Goal: Task Accomplishment & Management: Manage account settings

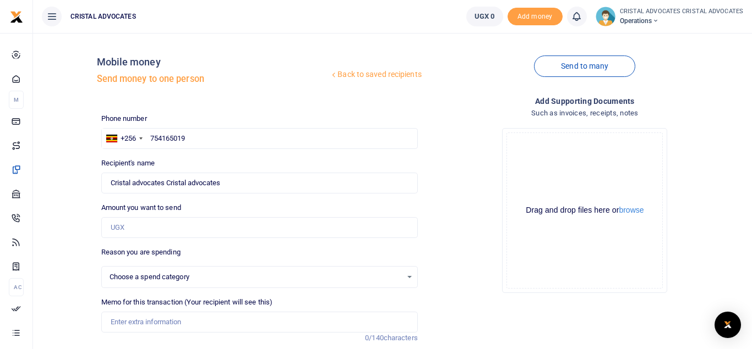
click at [483, 10] on link "UGX 0" at bounding box center [484, 17] width 37 height 20
click at [686, 62] on div "Send to many" at bounding box center [584, 73] width 325 height 63
click at [657, 17] on icon at bounding box center [655, 21] width 7 height 8
click at [670, 80] on icon at bounding box center [667, 80] width 9 height 10
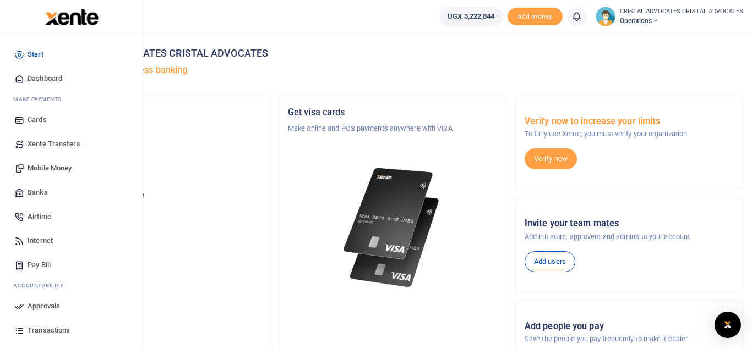
click at [53, 173] on span "Mobile Money" at bounding box center [50, 168] width 44 height 11
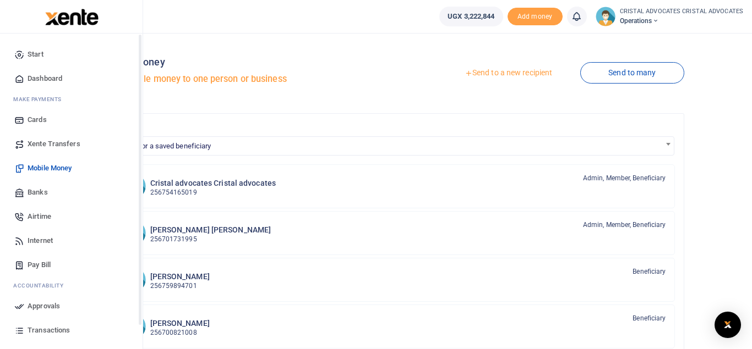
click at [54, 166] on span "Mobile Money" at bounding box center [50, 168] width 44 height 11
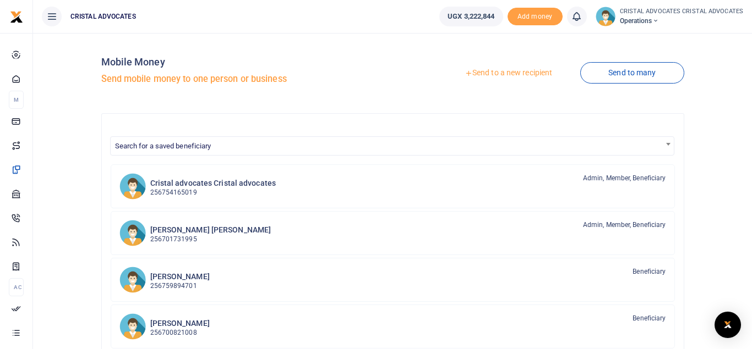
click at [505, 73] on link "Send to a new recipient" at bounding box center [508, 73] width 144 height 20
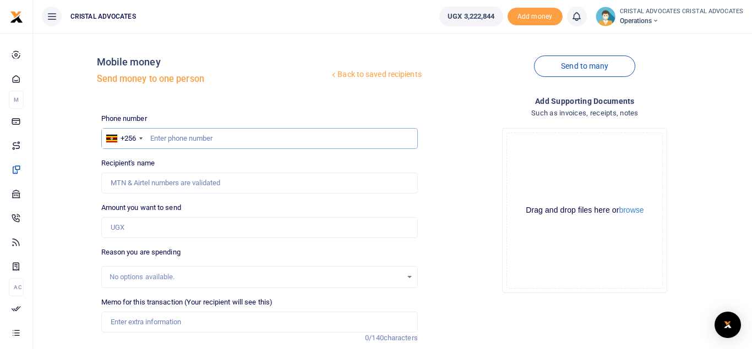
click at [191, 137] on input "text" at bounding box center [259, 138] width 316 height 21
type input "754165019"
type input "[PERSON_NAME]"
type input "754165019"
click at [149, 229] on input "Amount you want to send" at bounding box center [259, 227] width 316 height 21
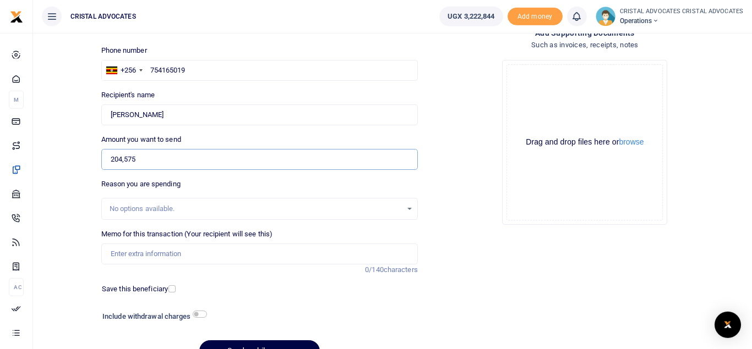
scroll to position [127, 0]
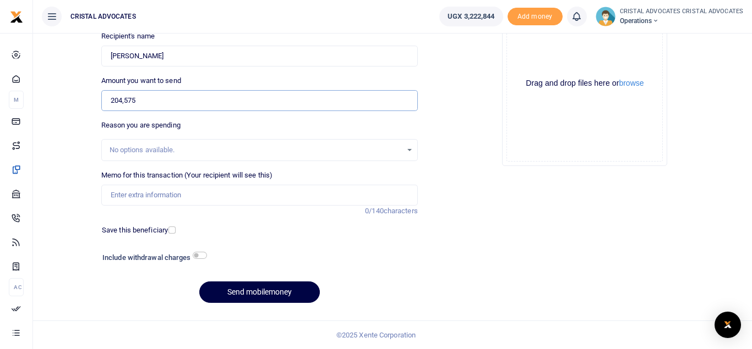
type input "204,575"
click at [205, 196] on input "Memo for this transaction (Your recipient will see this)" at bounding box center [259, 195] width 316 height 21
click at [130, 191] on input "JOHN FACILITATION" at bounding box center [259, 195] width 316 height 21
type input "JOHN TEIRA FUEL TO ENTEBBE"
click at [251, 303] on button "Send mobilemoney" at bounding box center [259, 292] width 121 height 21
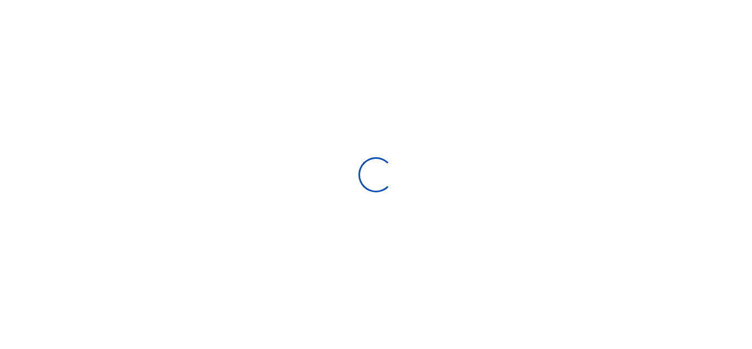
select select
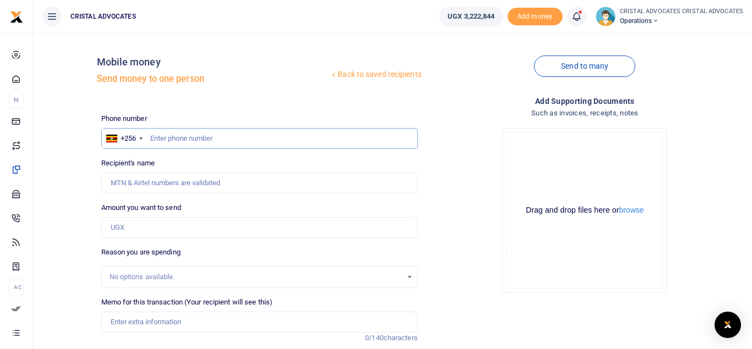
click at [191, 138] on input "text" at bounding box center [259, 138] width 316 height 21
type input "772364034"
type input "[PERSON_NAME]"
type input "772364034"
click at [151, 326] on input "Memo for this transaction (Your recipient will see this)" at bounding box center [259, 322] width 316 height 21
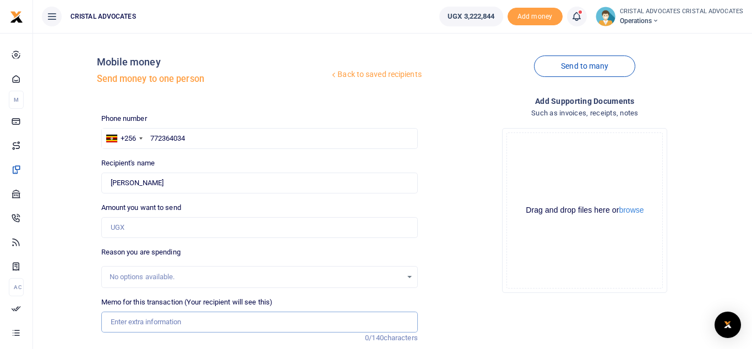
paste input "WEEKLY STAFF BREAKFAST FROM 6/10/2025 TO 10/10/2025 154325/"
click at [229, 321] on input "WEEKLY STAFF BREAKFAST FROM 6/10/2025 TO 10/10/2025 154325/" at bounding box center [259, 322] width 316 height 21
type input "WEEKLY STAFF BREAKFAST FROM 6 10 2025 TO 10 10 2025 154325"
click at [161, 223] on input "Amount you want to send" at bounding box center [259, 227] width 316 height 21
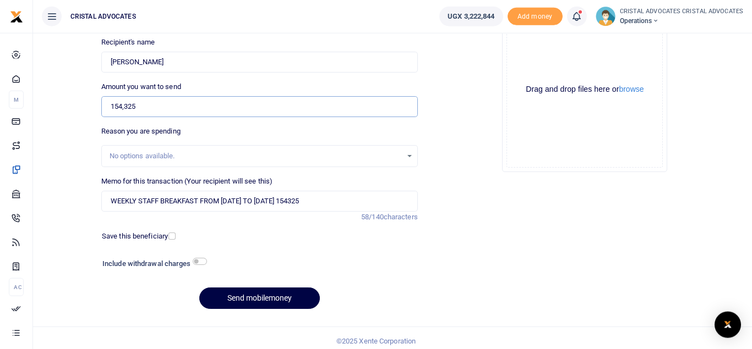
scroll to position [127, 0]
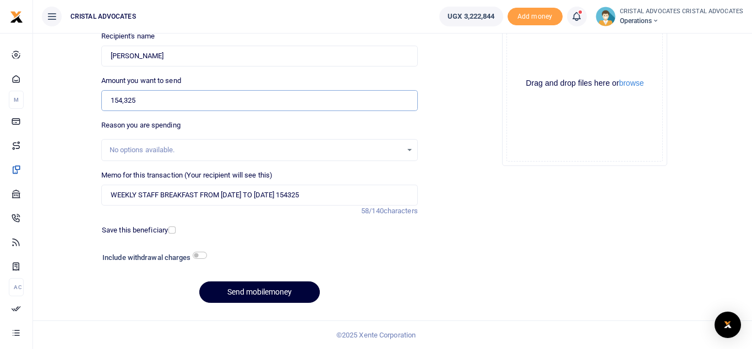
type input "154,325"
click at [262, 295] on button "Send mobilemoney" at bounding box center [259, 292] width 121 height 21
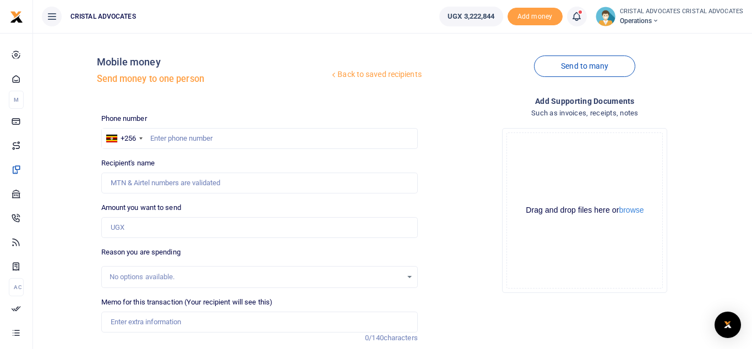
click at [582, 17] on span at bounding box center [582, 17] width 0 height 0
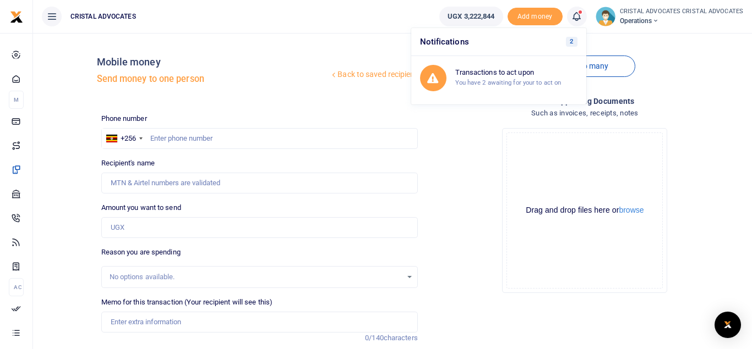
click at [559, 42] on h6 "Notifications 2" at bounding box center [498, 42] width 175 height 28
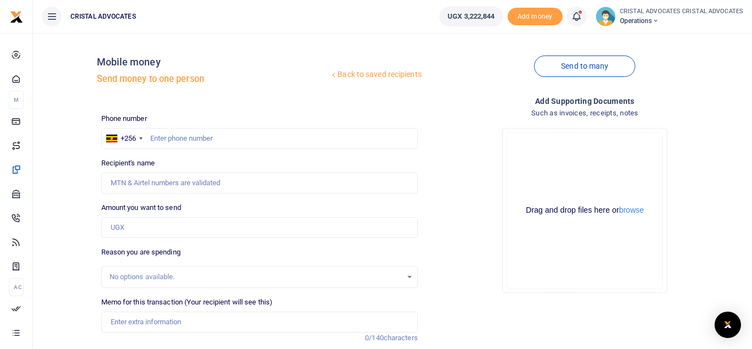
click at [573, 15] on link at bounding box center [577, 17] width 20 height 20
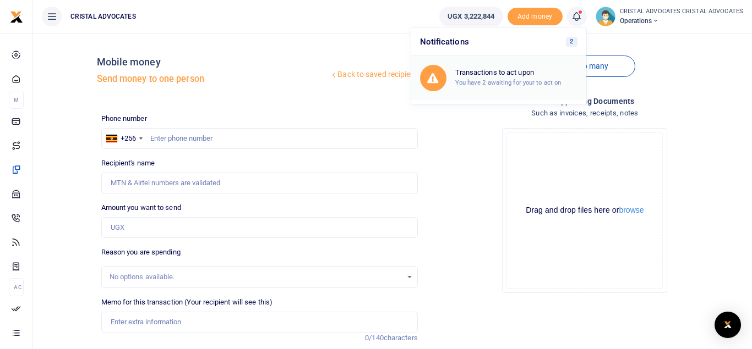
click at [521, 69] on h6 "Transactions to act upon" at bounding box center [516, 72] width 122 height 9
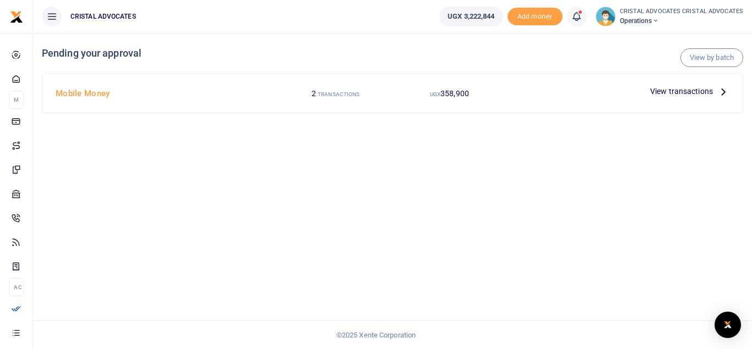
click at [688, 92] on span "View transactions" at bounding box center [681, 91] width 63 height 12
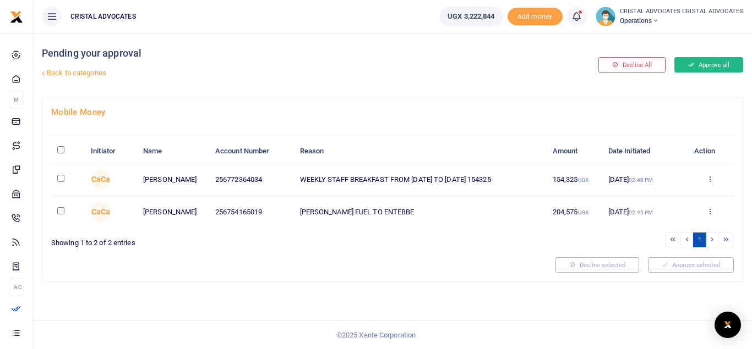
click at [704, 64] on button "Approve all" at bounding box center [708, 64] width 69 height 15
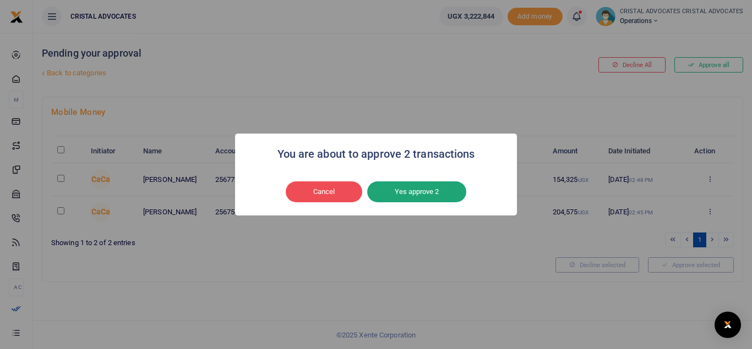
click at [416, 194] on button "Yes approve 2" at bounding box center [416, 192] width 99 height 21
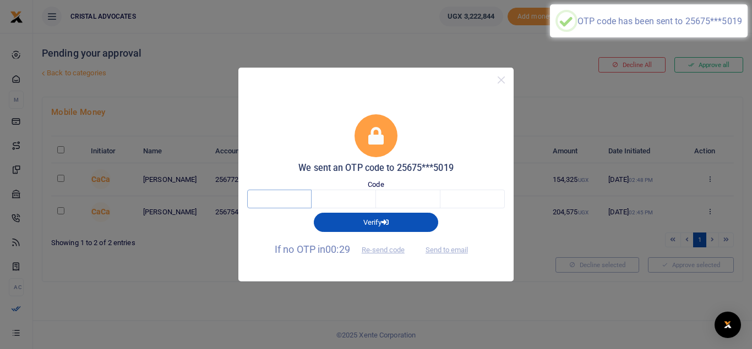
click at [296, 198] on input "text" at bounding box center [279, 199] width 64 height 19
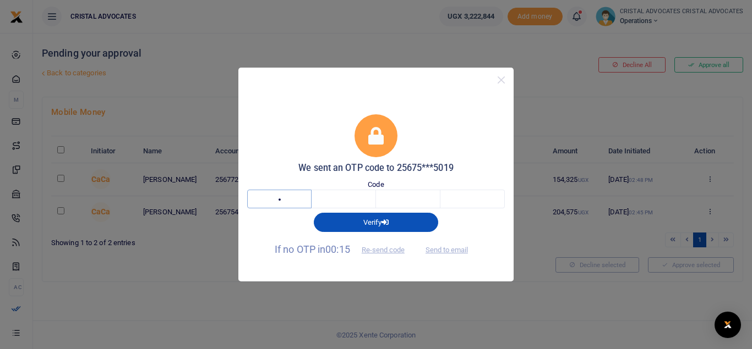
type input "9"
type input "0"
type input "2"
type input "3"
